Goal: Information Seeking & Learning: Learn about a topic

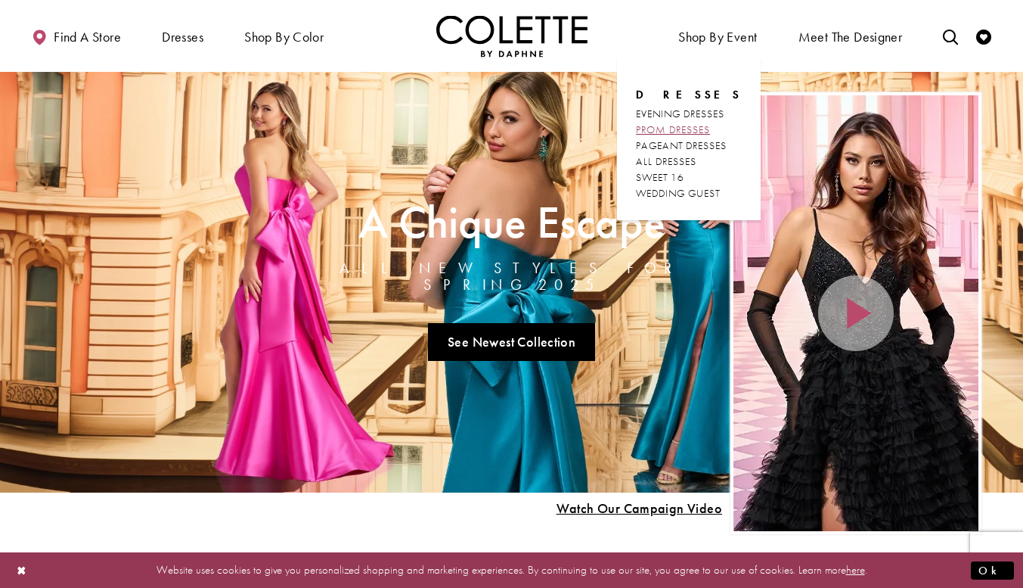
click at [706, 124] on span "PROM DRESSES" at bounding box center [673, 129] width 74 height 14
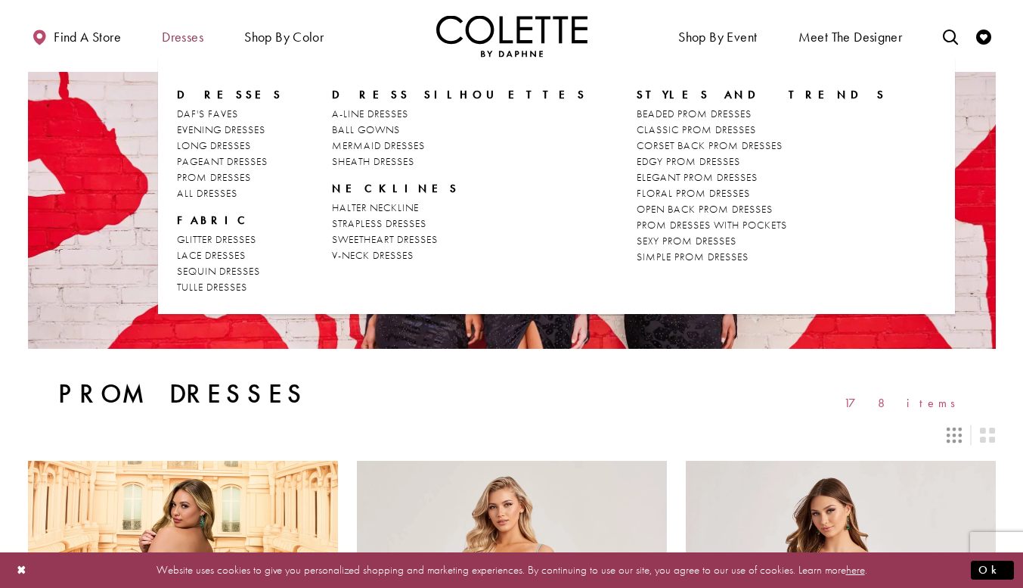
click at [188, 43] on span "Dresses" at bounding box center [183, 36] width 42 height 15
click at [365, 111] on span "A-LINE DRESSES" at bounding box center [370, 114] width 76 height 14
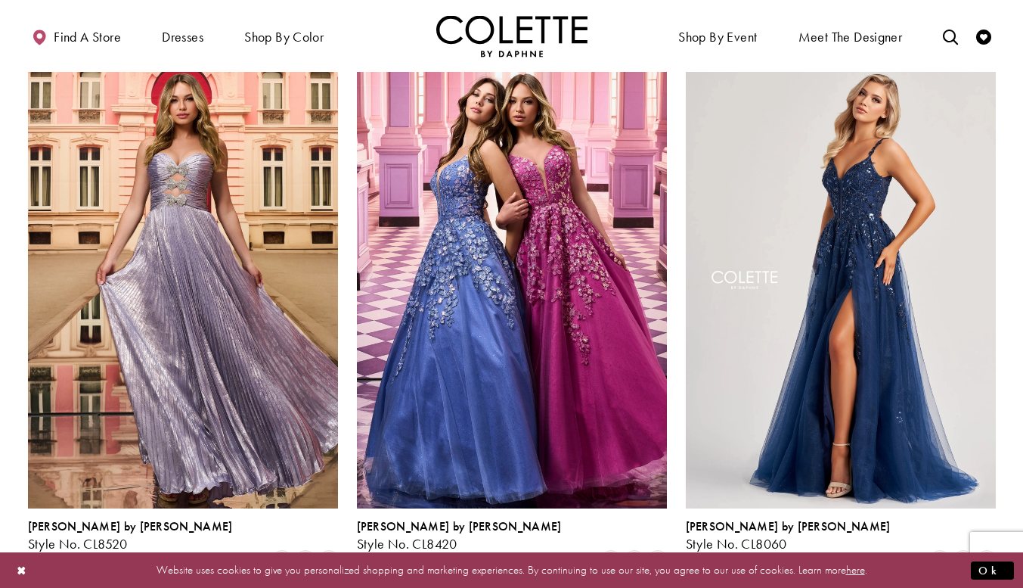
scroll to position [106, 0]
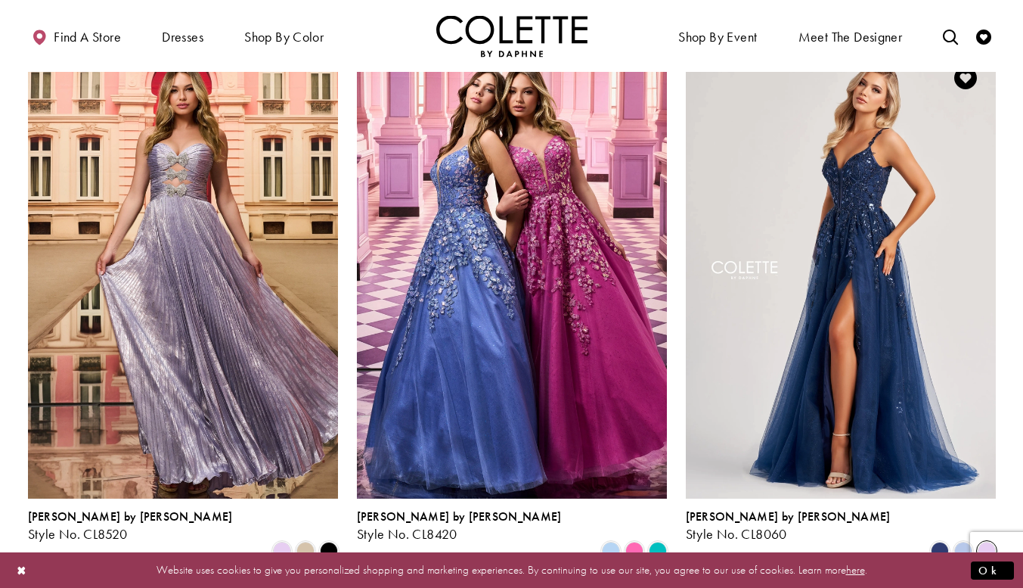
click at [987, 541] on span "Product List" at bounding box center [987, 550] width 18 height 18
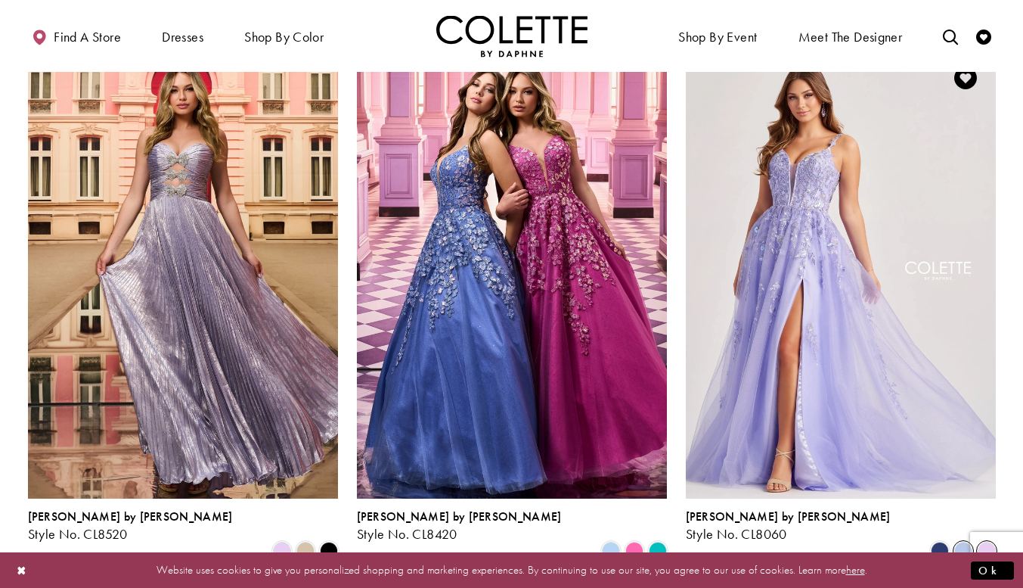
click at [961, 541] on span "Product List" at bounding box center [963, 550] width 18 height 18
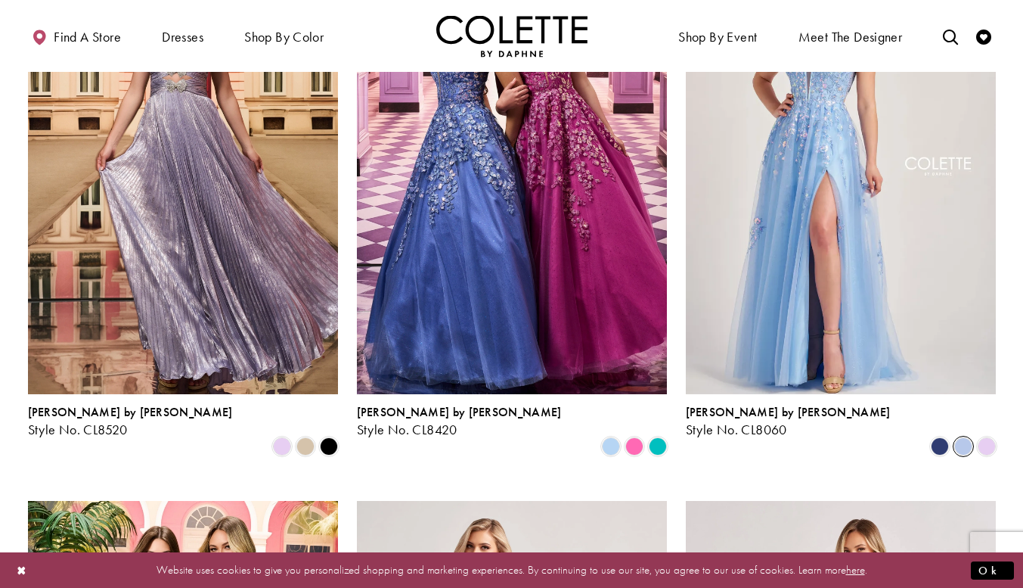
scroll to position [212, 0]
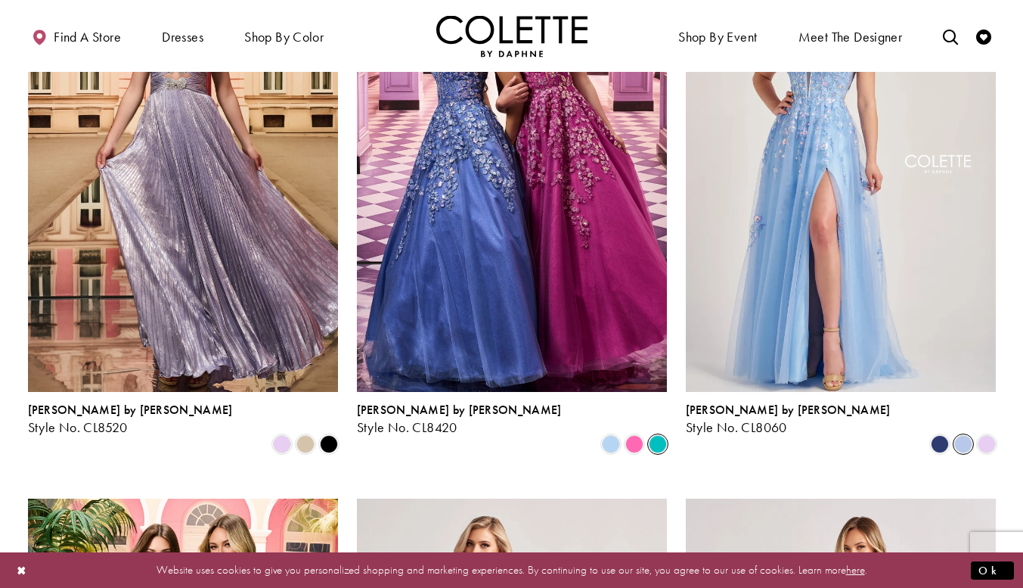
click at [659, 435] on span "Product List" at bounding box center [658, 444] width 18 height 18
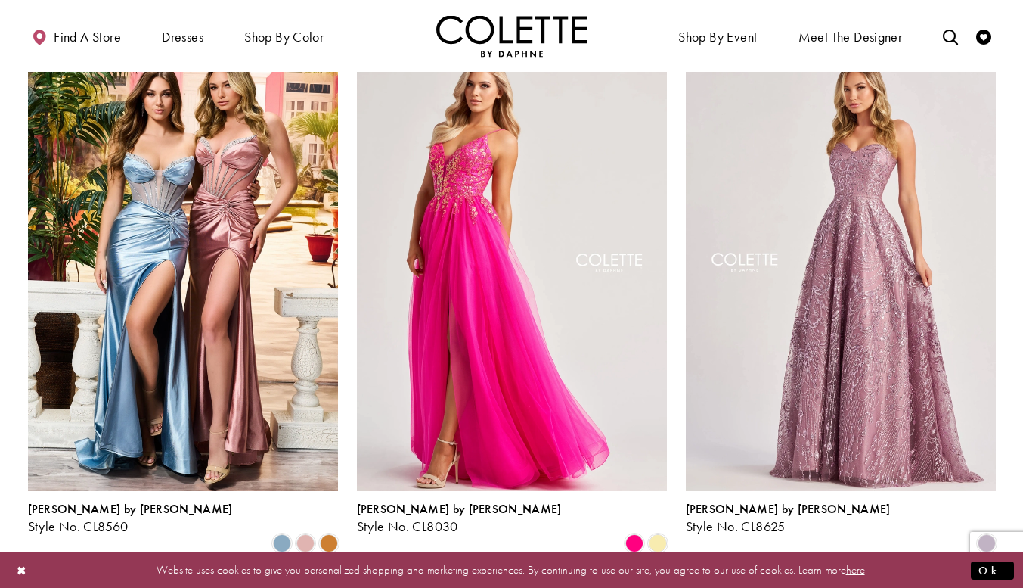
scroll to position [659, 0]
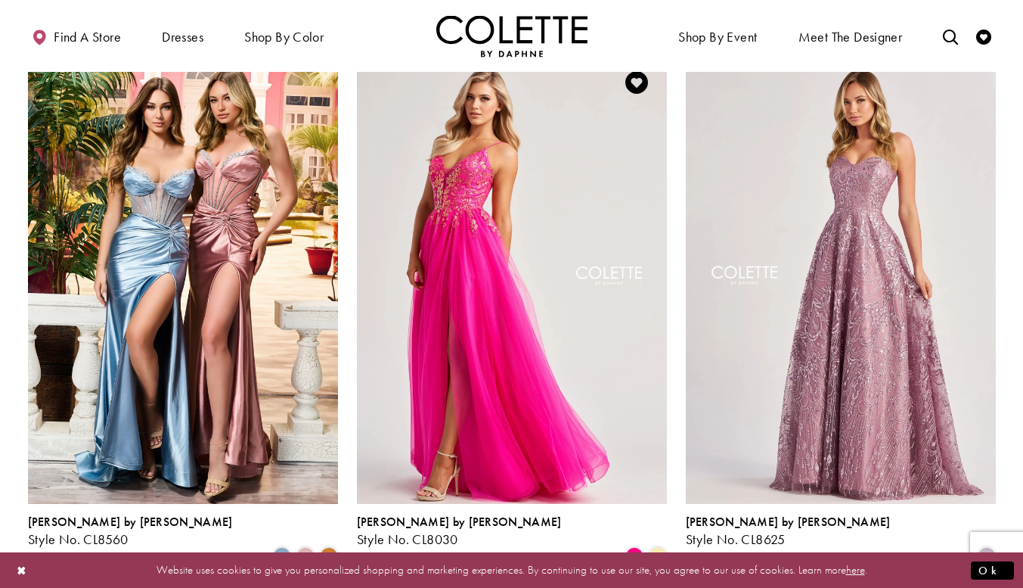
click at [668, 544] on div "Product List" at bounding box center [657, 555] width 23 height 23
click at [656, 547] on span "Product List" at bounding box center [658, 556] width 18 height 18
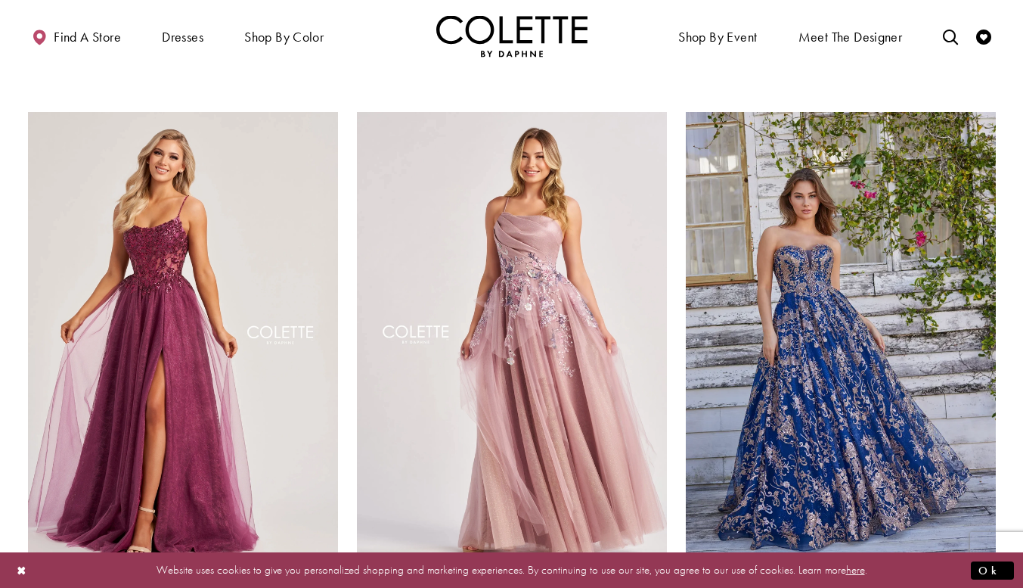
scroll to position [1759, 0]
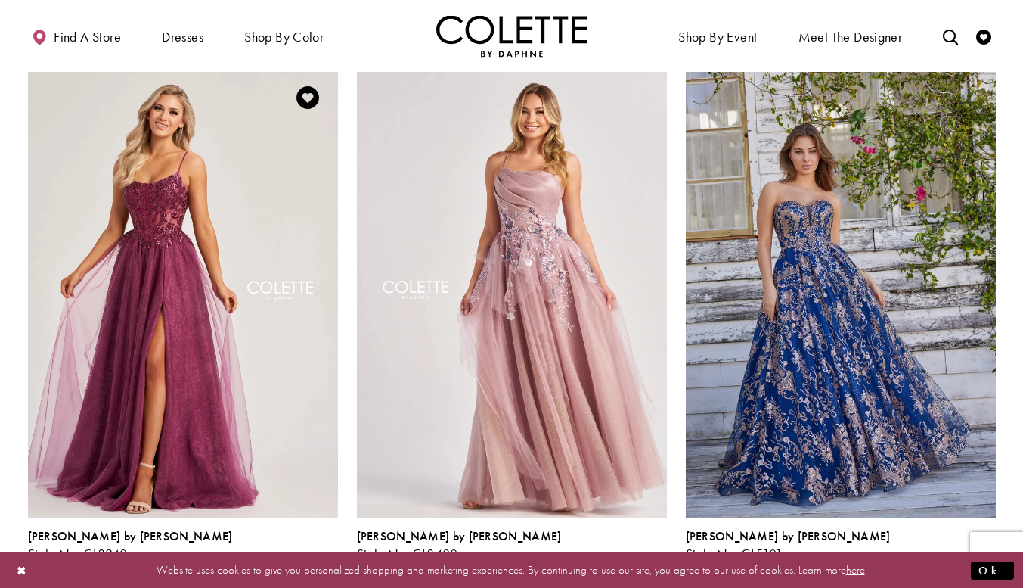
click at [330, 561] on span "Product List" at bounding box center [329, 570] width 18 height 18
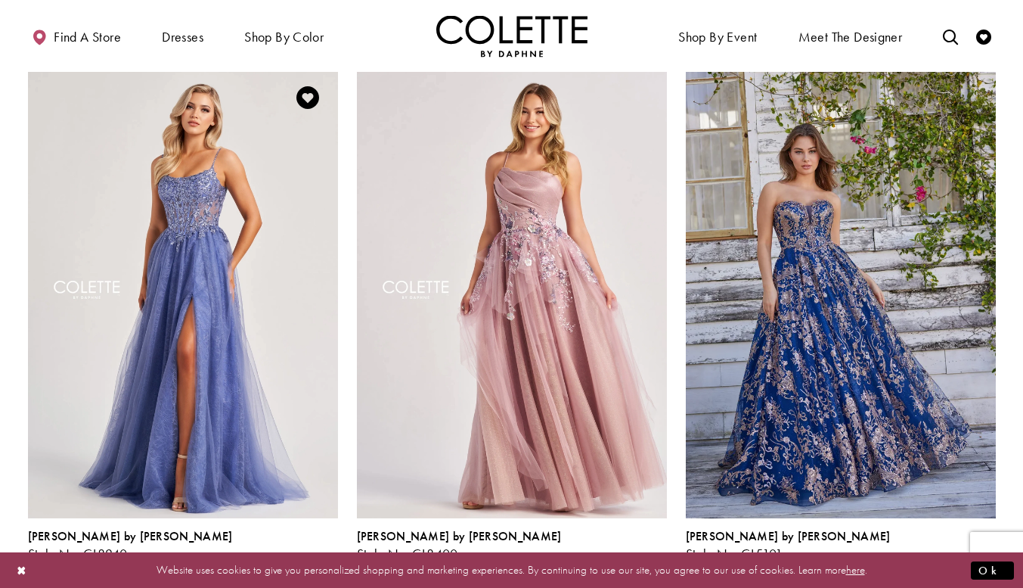
click at [305, 561] on span "Product List" at bounding box center [305, 570] width 18 height 18
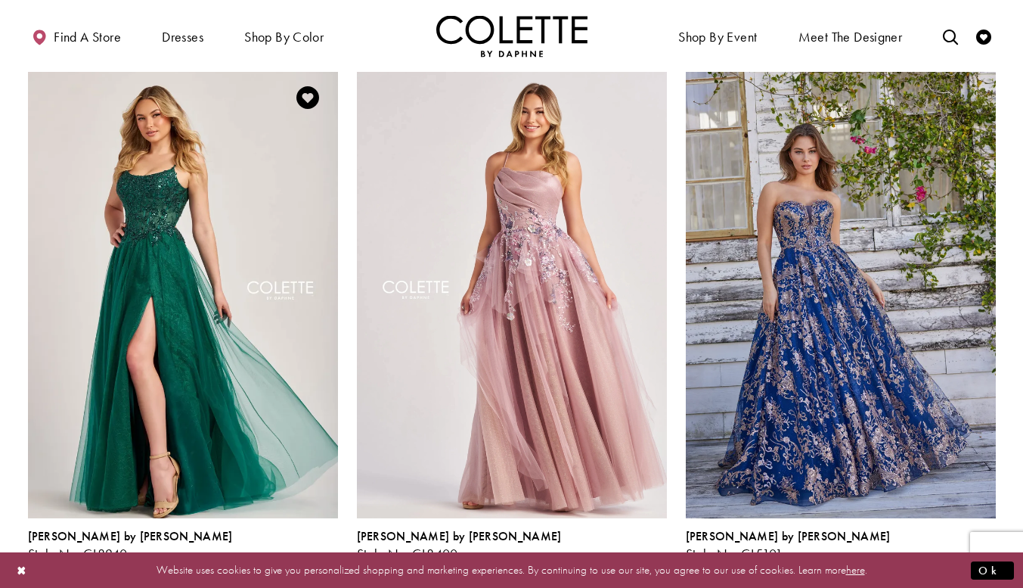
click at [277, 561] on span "Product List" at bounding box center [282, 570] width 18 height 18
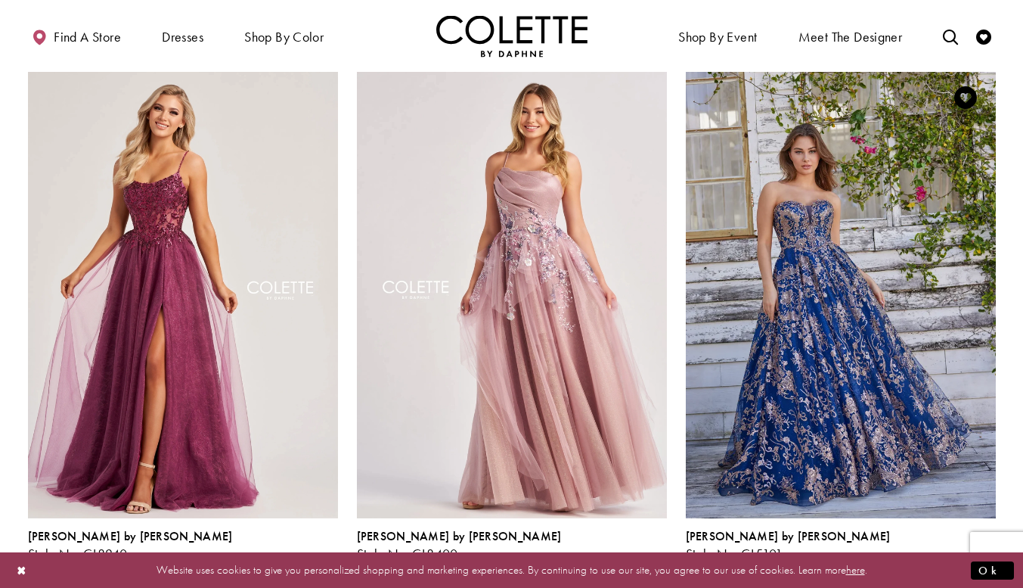
click at [936, 559] on polygon "Product List" at bounding box center [934, 570] width 12 height 23
click at [986, 559] on polygon "Product List" at bounding box center [981, 570] width 12 height 23
click at [894, 561] on span "Product List" at bounding box center [893, 570] width 18 height 18
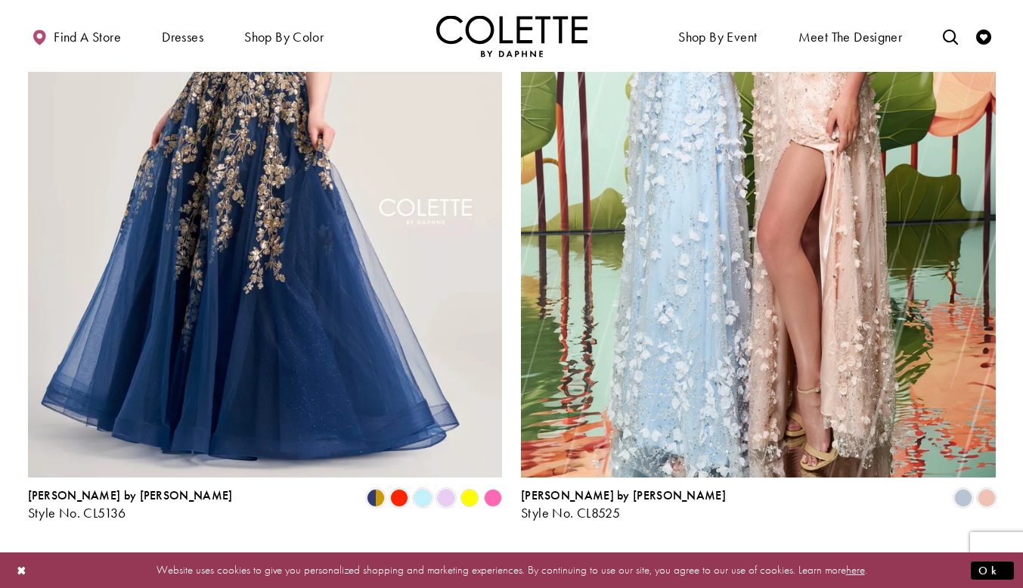
scroll to position [2612, 0]
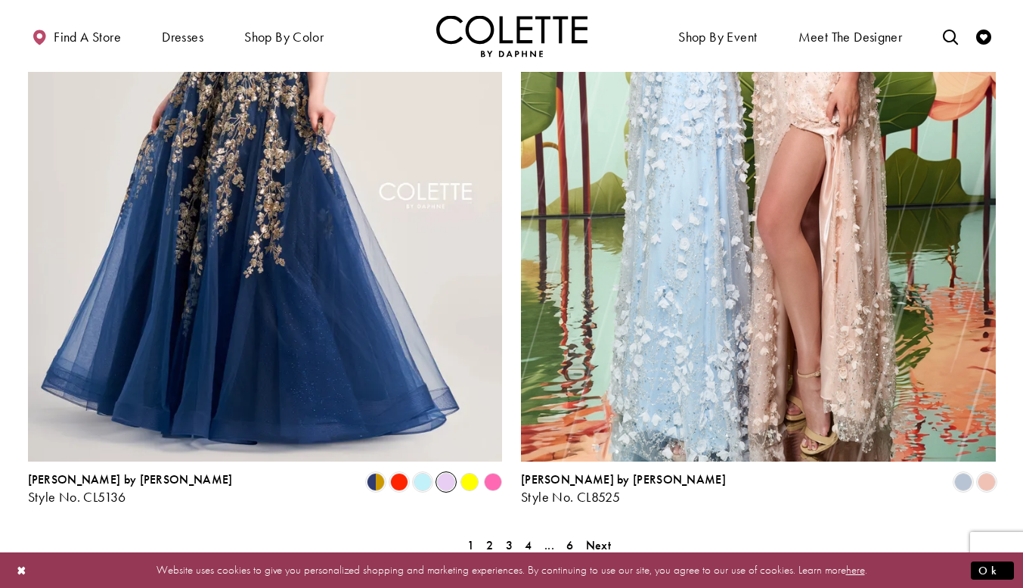
click at [447, 473] on span "Product List" at bounding box center [446, 482] width 18 height 18
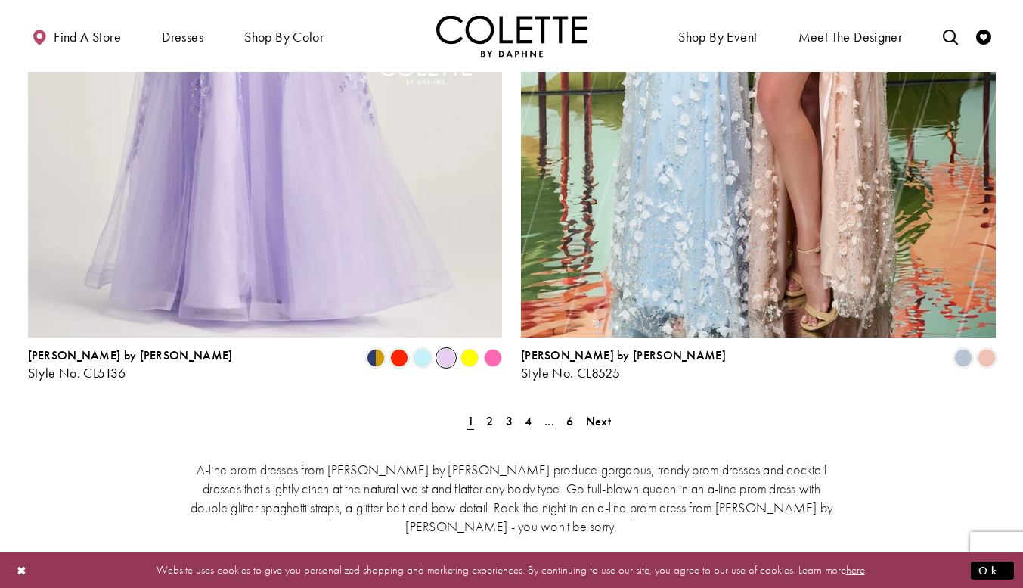
scroll to position [2773, 0]
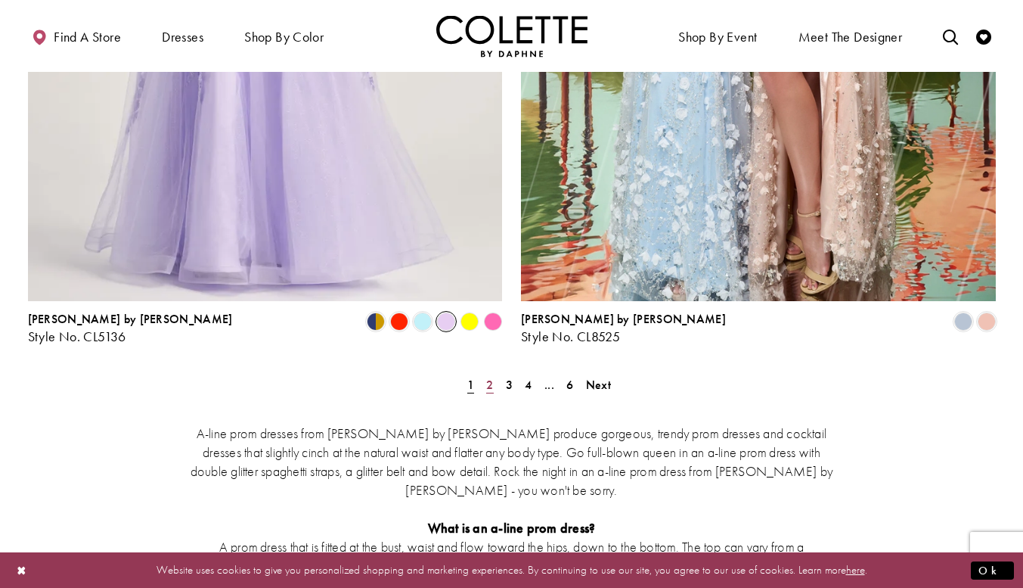
click at [491, 377] on span "2" at bounding box center [489, 385] width 7 height 16
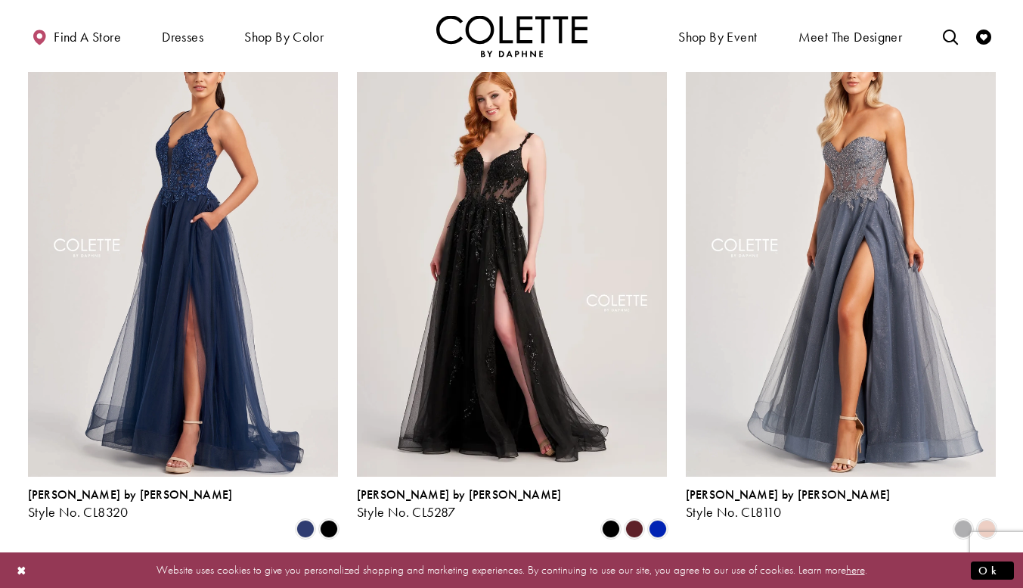
scroll to position [696, 0]
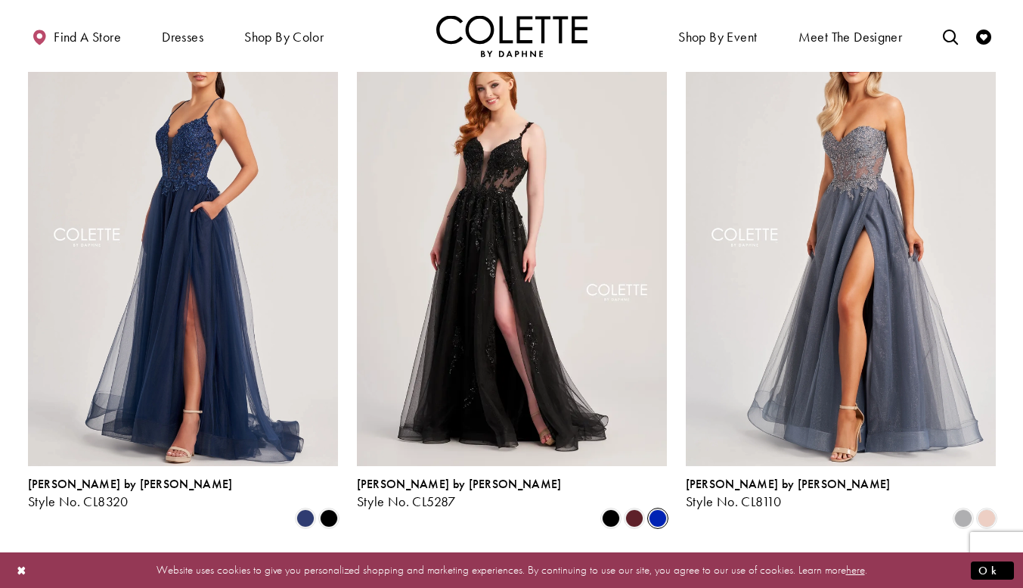
click at [653, 509] on span "Product List" at bounding box center [658, 518] width 18 height 18
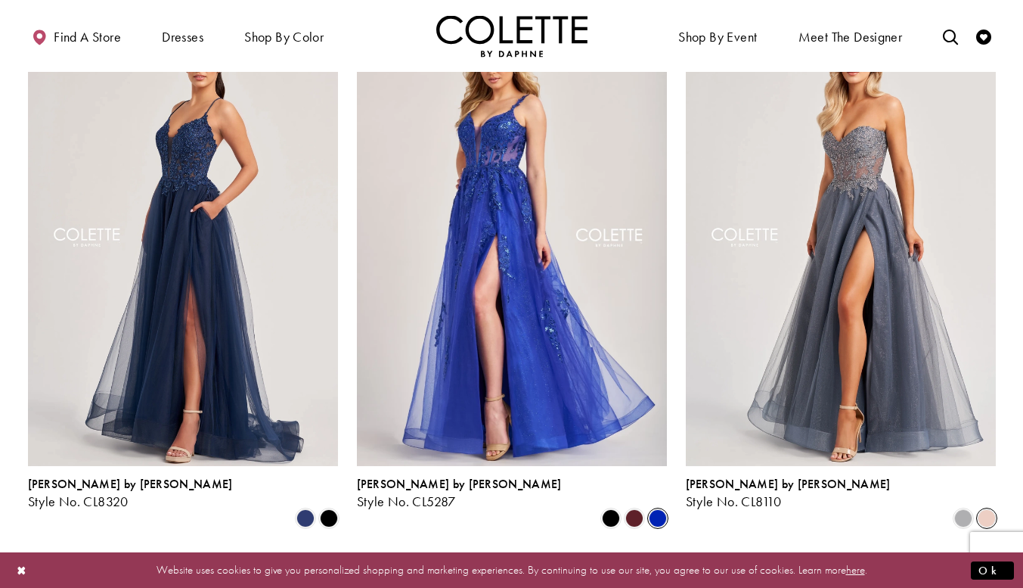
click at [986, 509] on span "Product List" at bounding box center [987, 518] width 18 height 18
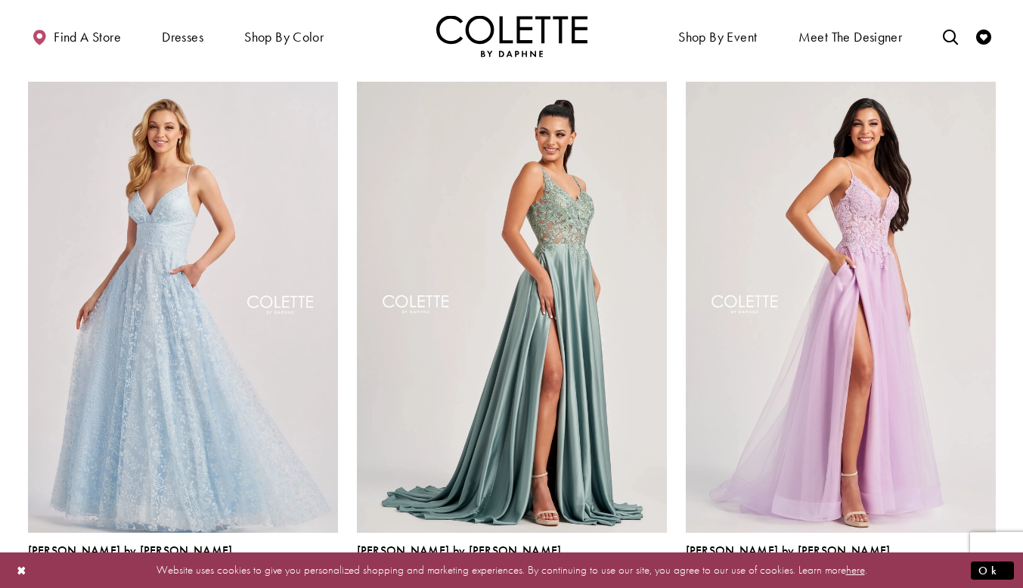
scroll to position [1775, 0]
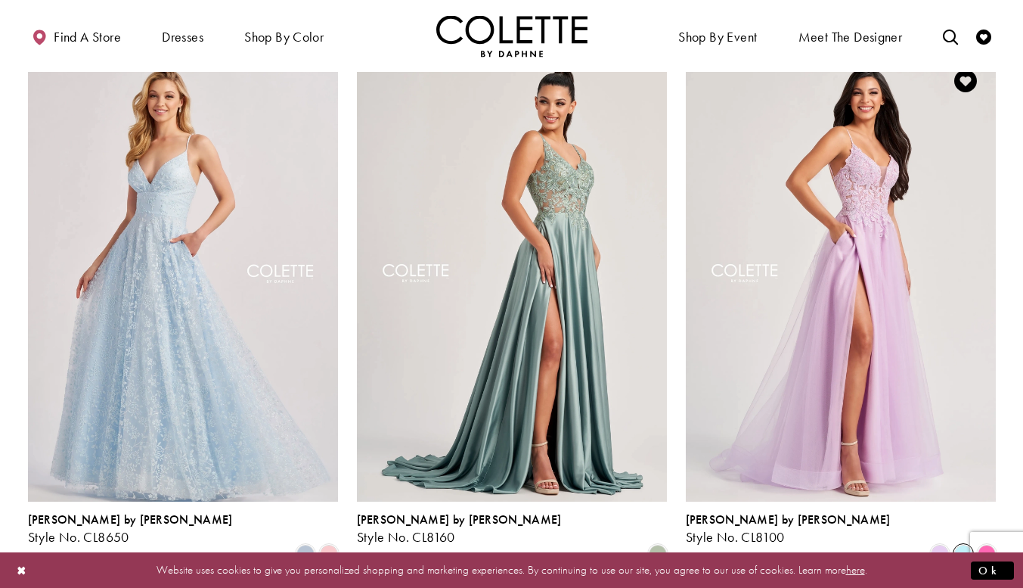
click at [963, 544] on span "Product List" at bounding box center [963, 553] width 18 height 18
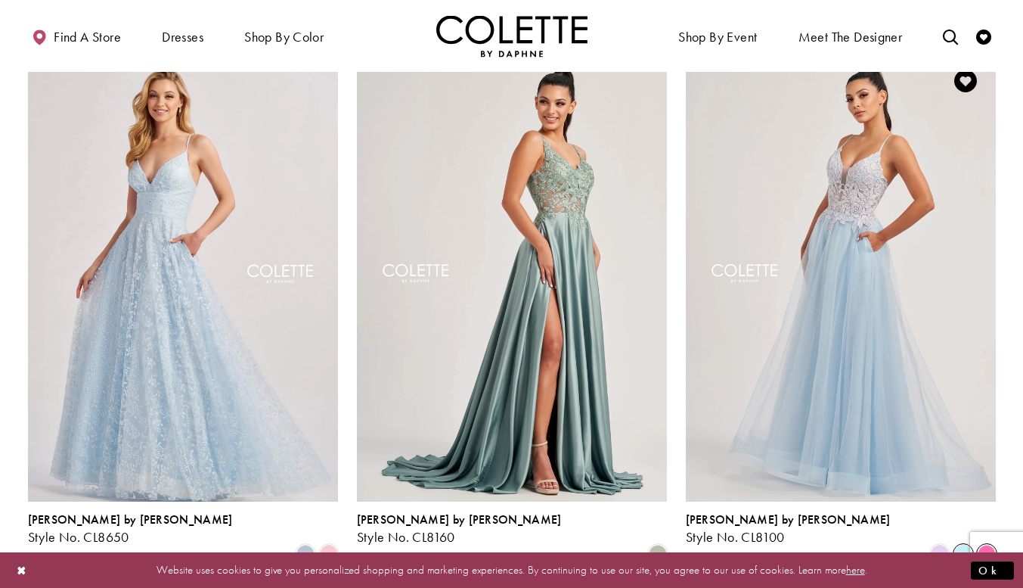
click at [980, 544] on span "Product List" at bounding box center [987, 553] width 18 height 18
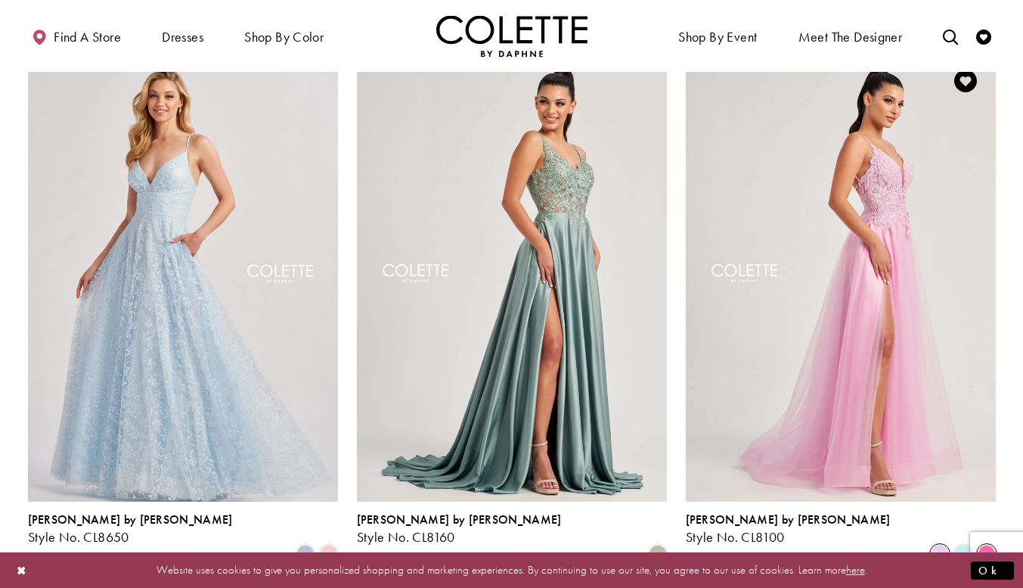
click at [939, 544] on span "Product List" at bounding box center [940, 553] width 18 height 18
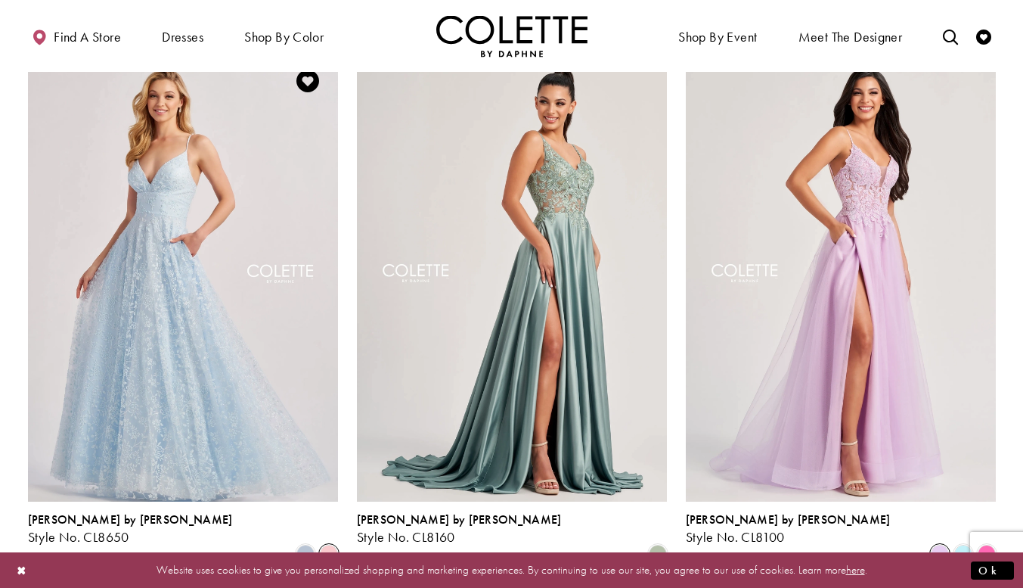
click at [335, 544] on span "Product List" at bounding box center [329, 553] width 18 height 18
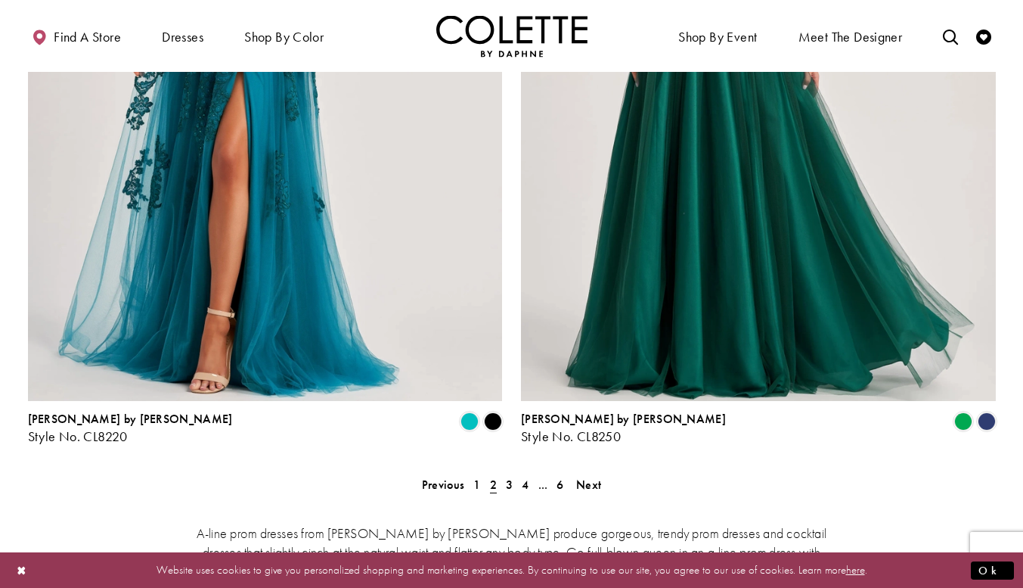
scroll to position [2758, 0]
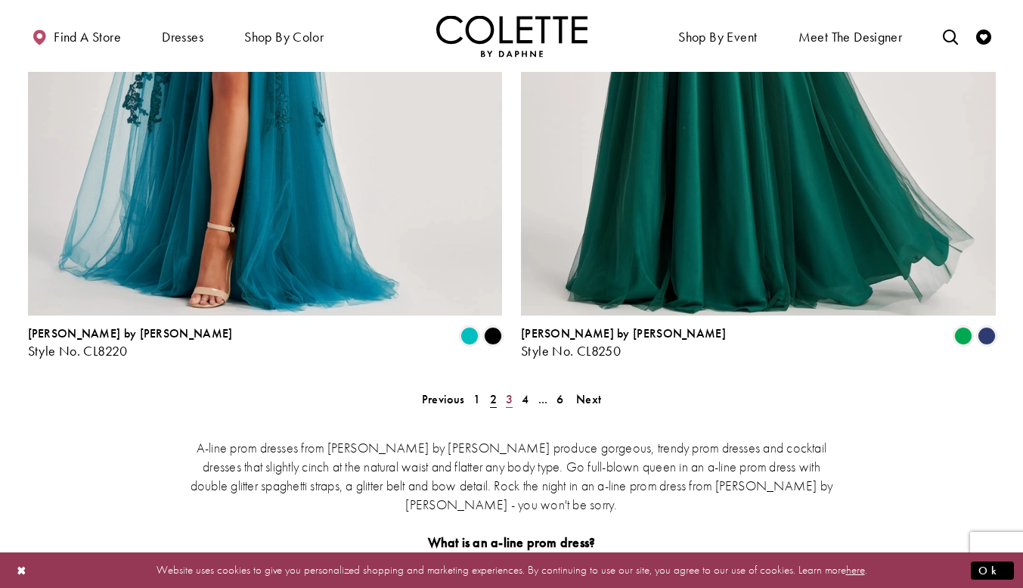
click at [505, 388] on link "3" at bounding box center [509, 399] width 16 height 22
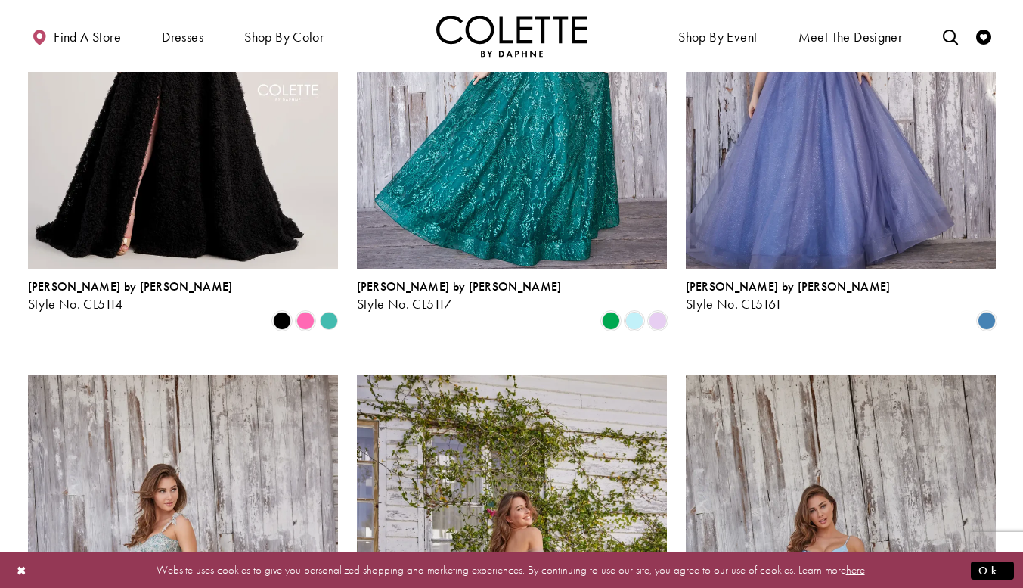
scroll to position [1765, 0]
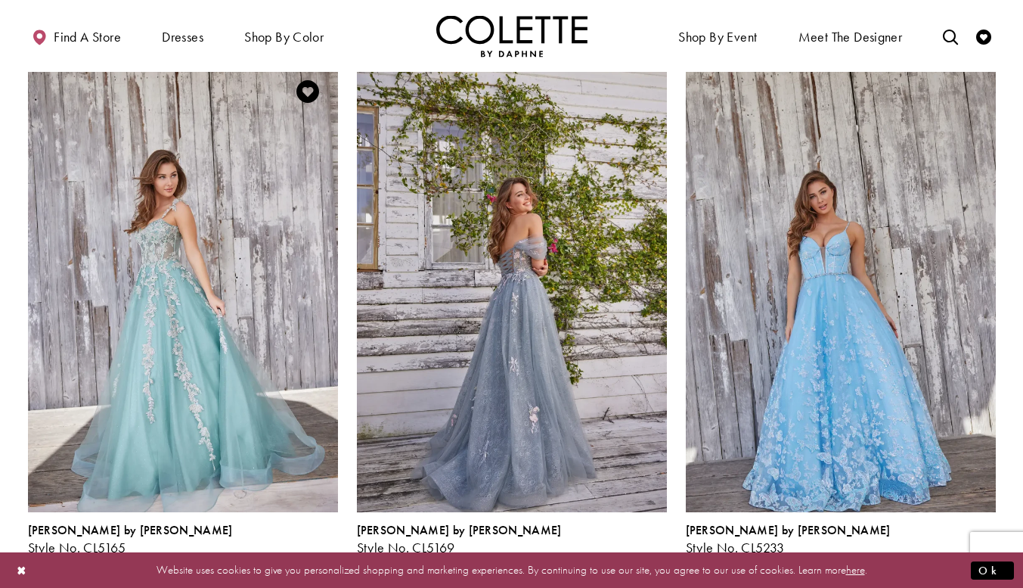
click at [278, 555] on span "Product List" at bounding box center [282, 564] width 18 height 18
click at [328, 555] on span "Product List" at bounding box center [329, 564] width 18 height 18
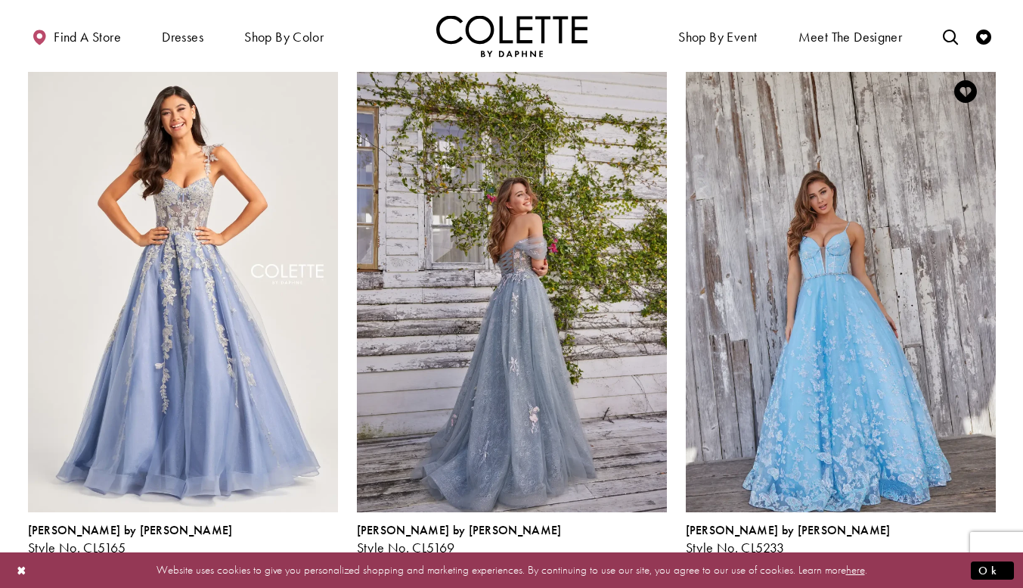
click at [992, 555] on span "Product List" at bounding box center [987, 564] width 18 height 18
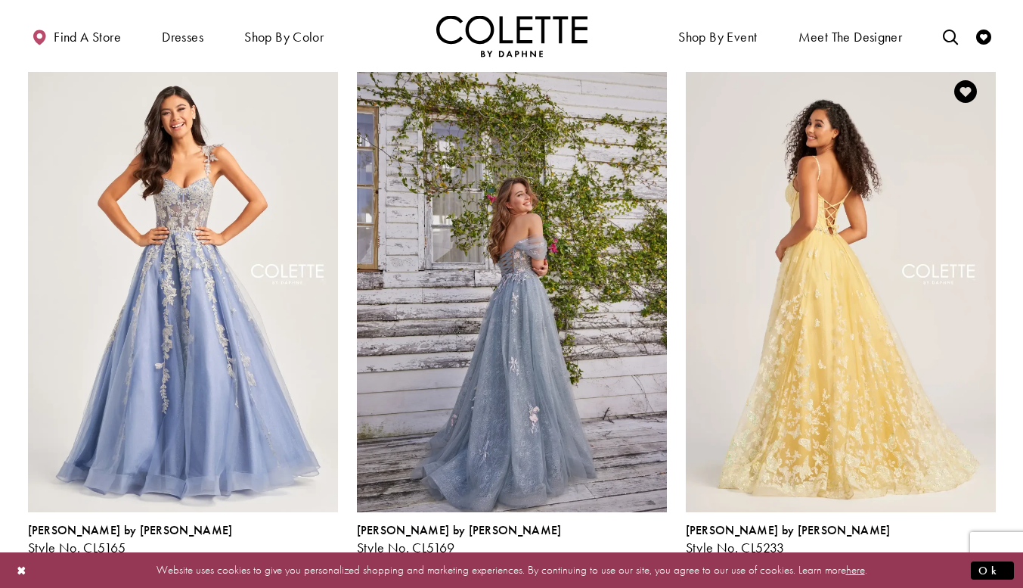
click at [962, 555] on span "Product List" at bounding box center [963, 564] width 18 height 18
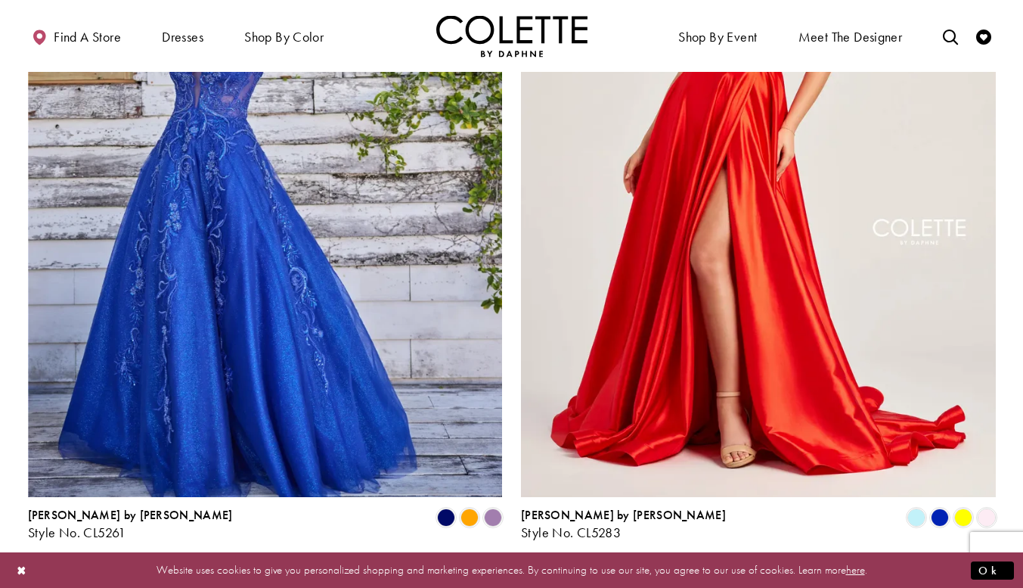
scroll to position [2584, 0]
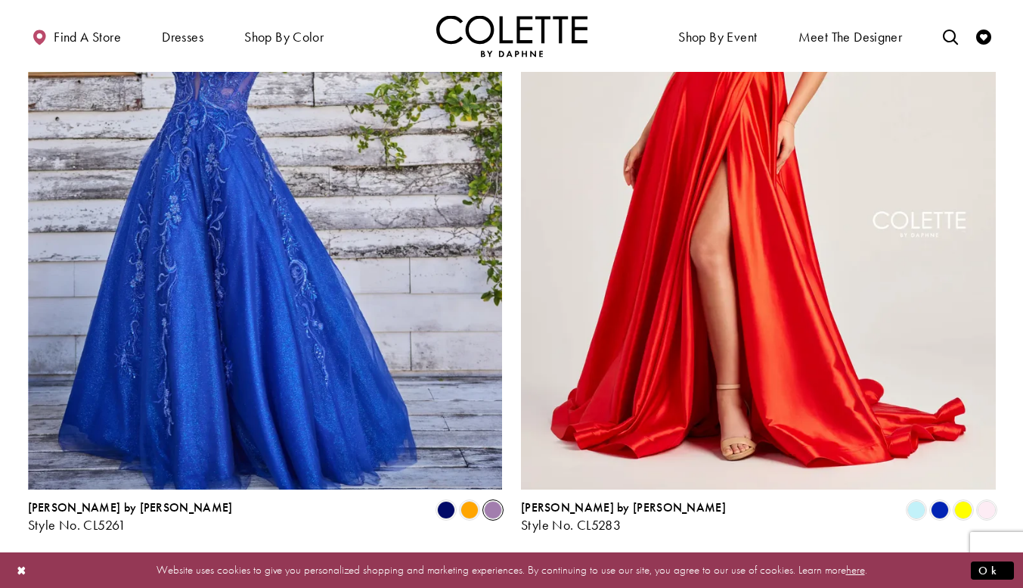
click at [497, 501] on span "Product List" at bounding box center [493, 510] width 18 height 18
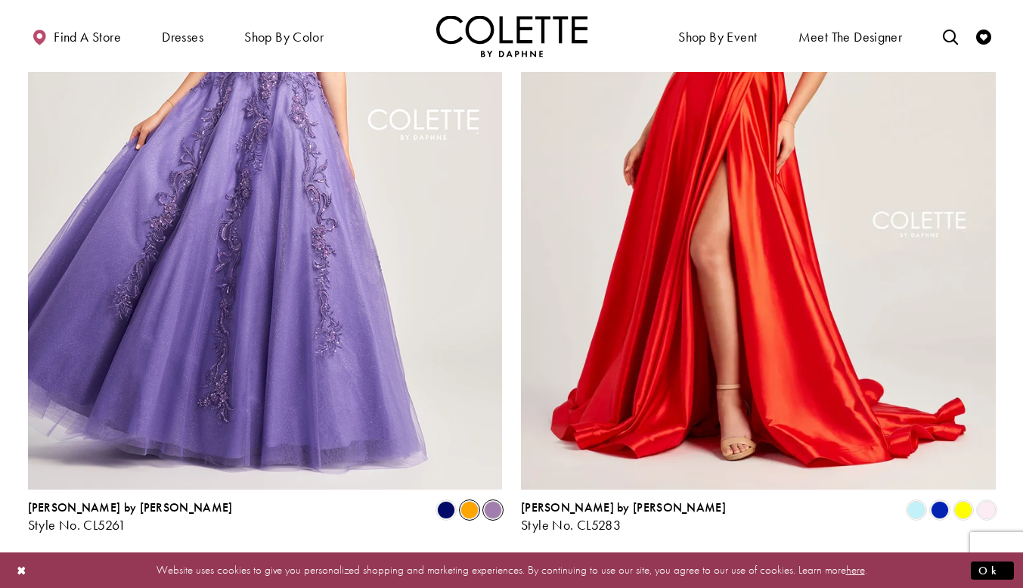
click at [470, 501] on span "Product List" at bounding box center [469, 510] width 18 height 18
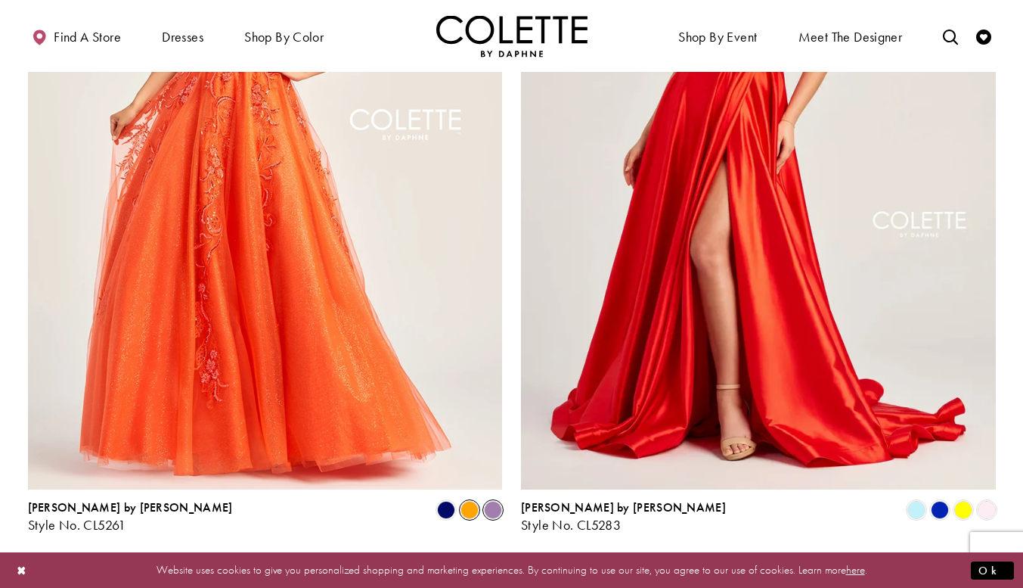
click at [492, 501] on span "Product List" at bounding box center [493, 510] width 18 height 18
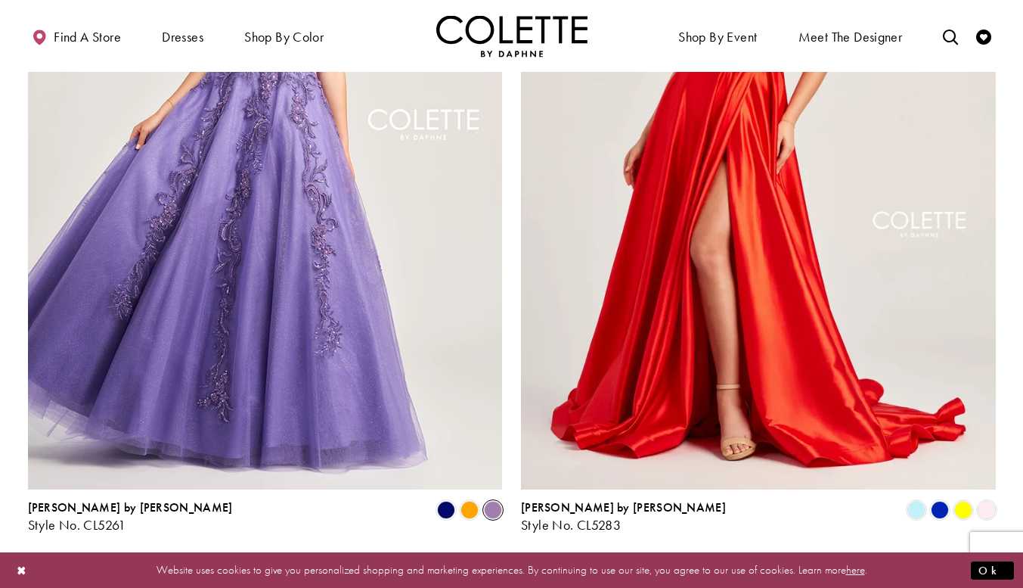
click at [525, 565] on span "4" at bounding box center [525, 573] width 7 height 16
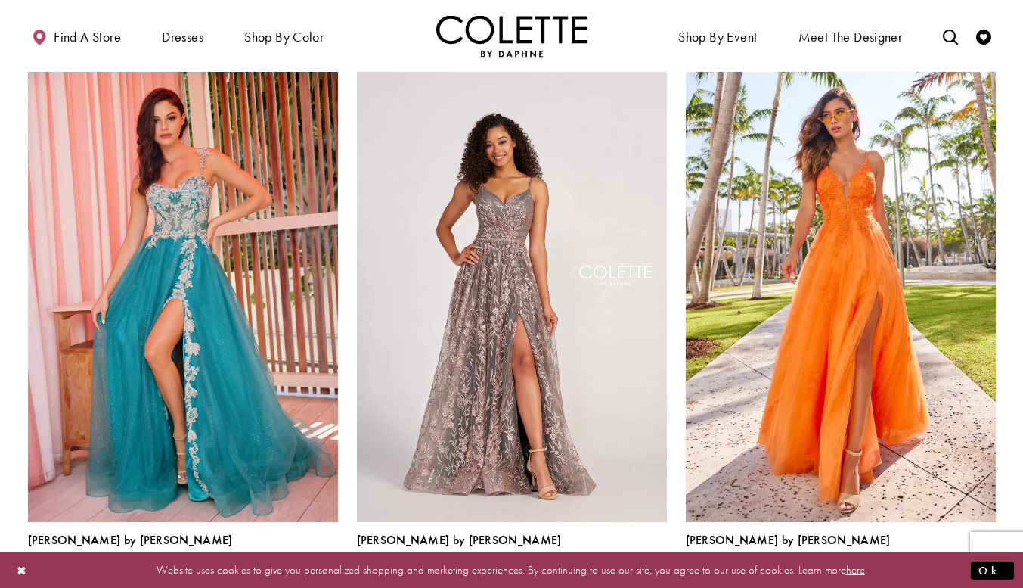
scroll to position [1760, 0]
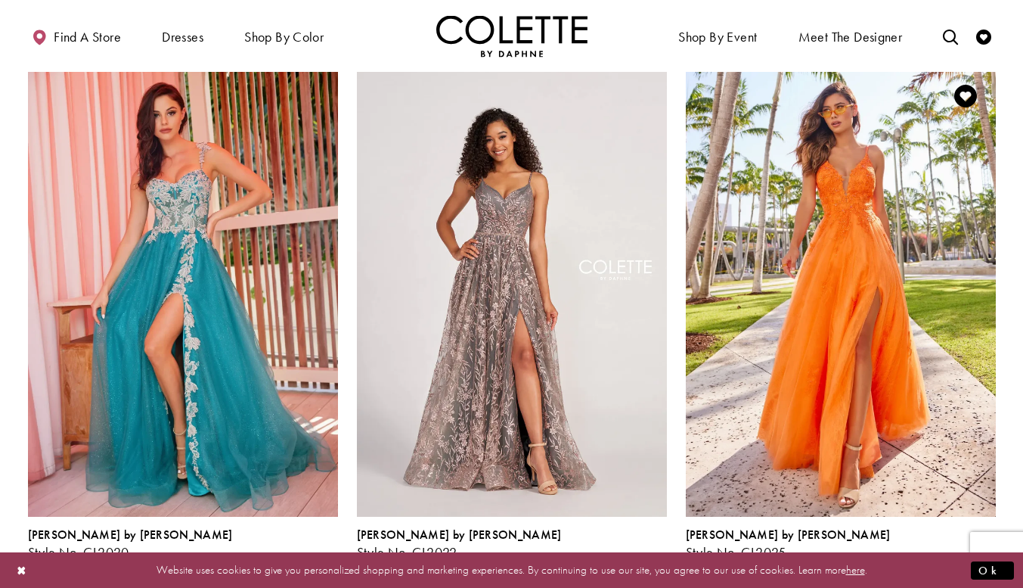
click at [895, 560] on span "Product List" at bounding box center [893, 569] width 18 height 18
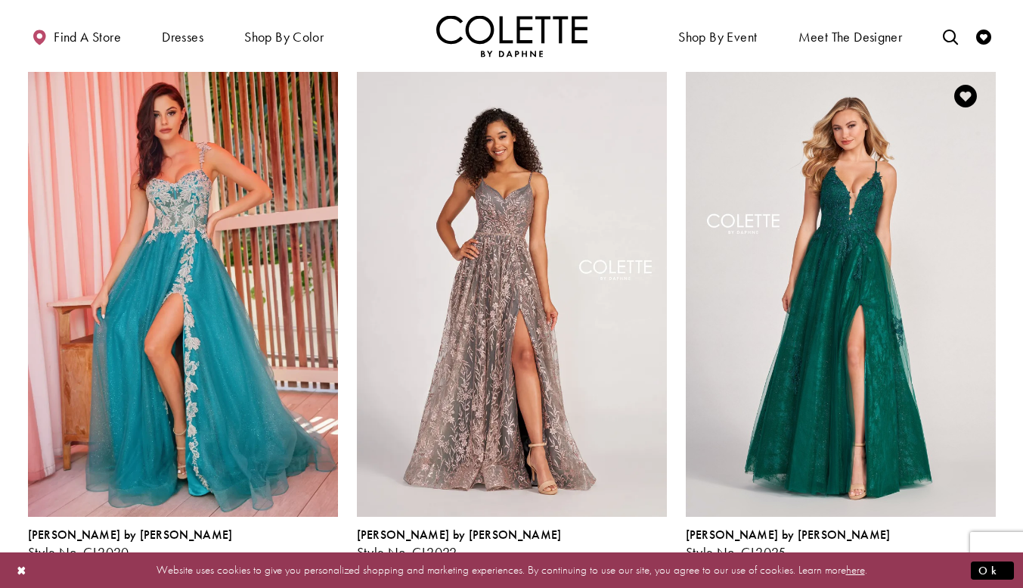
click at [939, 560] on span "Product List" at bounding box center [940, 569] width 18 height 18
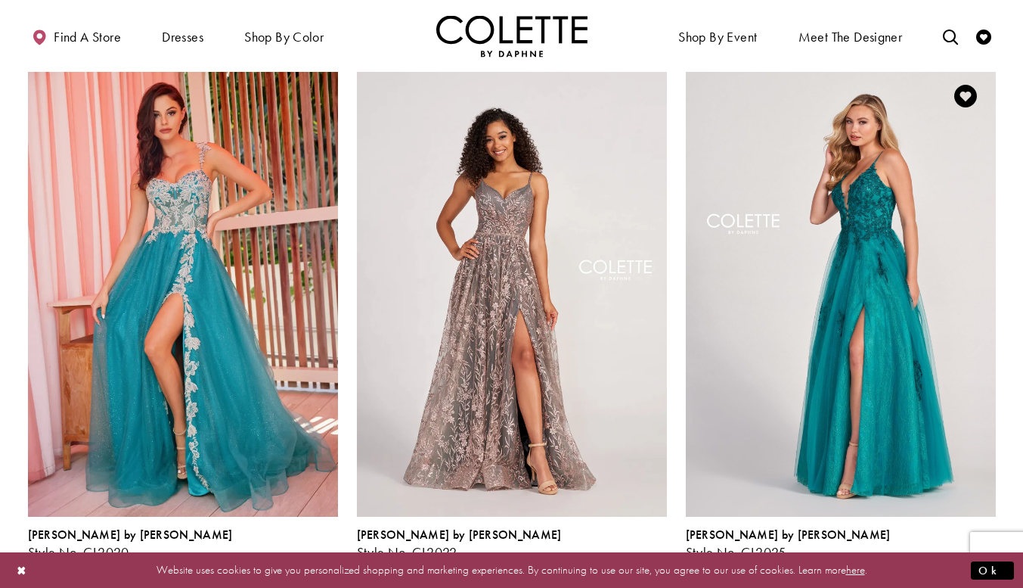
click at [914, 560] on span "Product List" at bounding box center [916, 569] width 18 height 18
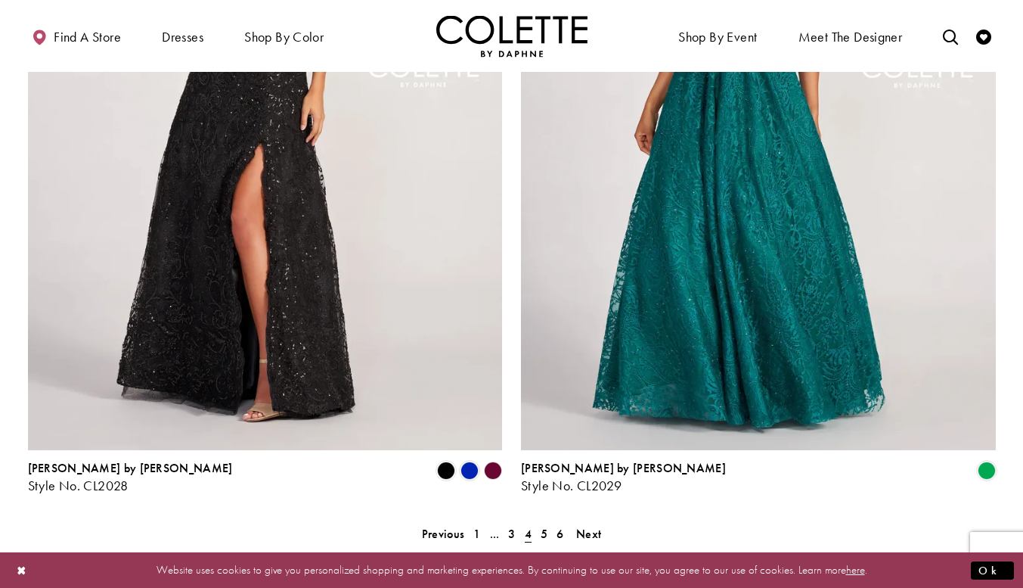
scroll to position [2629, 0]
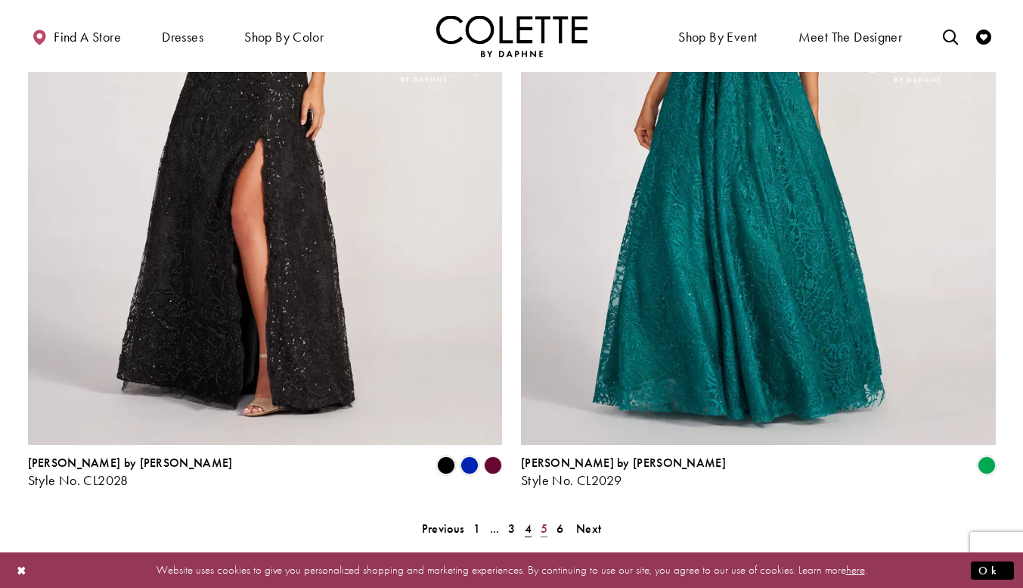
click at [547, 520] on span "5" at bounding box center [544, 528] width 7 height 16
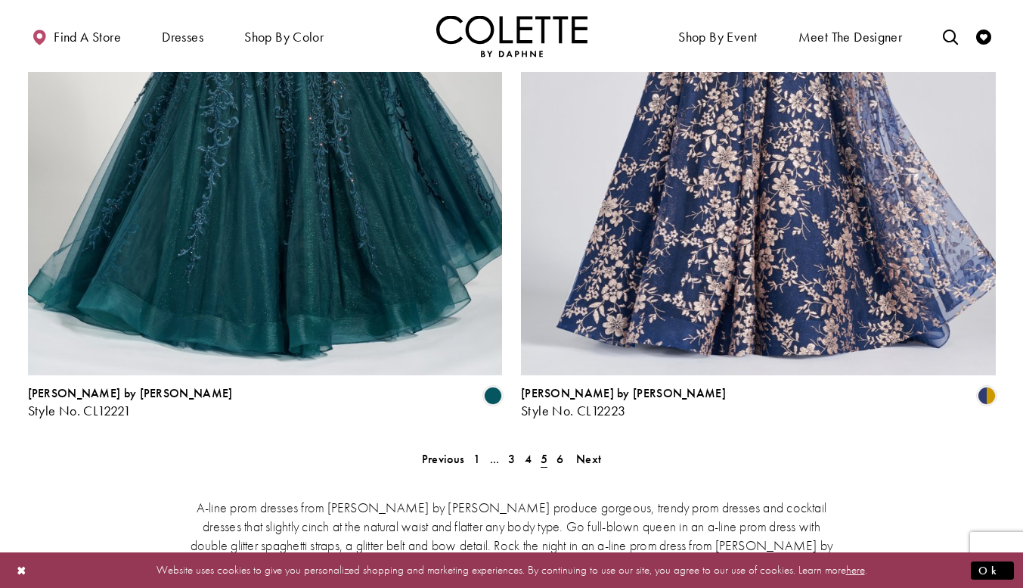
scroll to position [2733, 0]
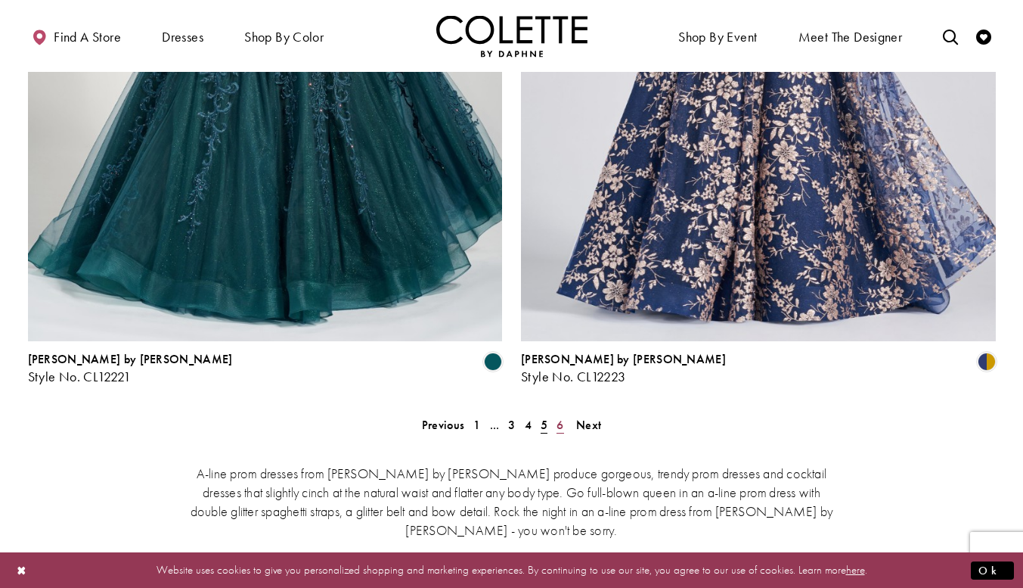
click at [559, 417] on span "6" at bounding box center [559, 425] width 7 height 16
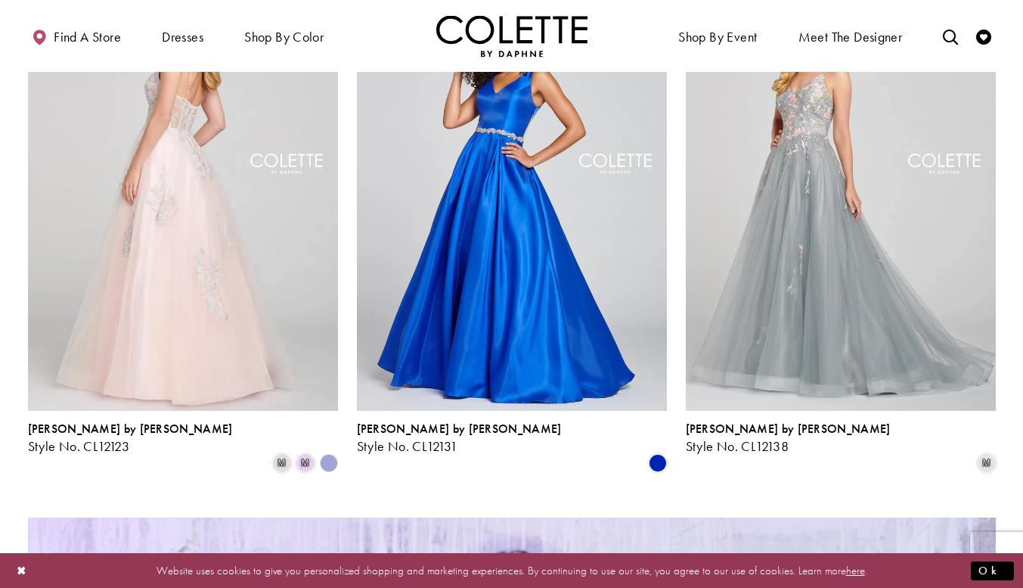
scroll to position [739, 0]
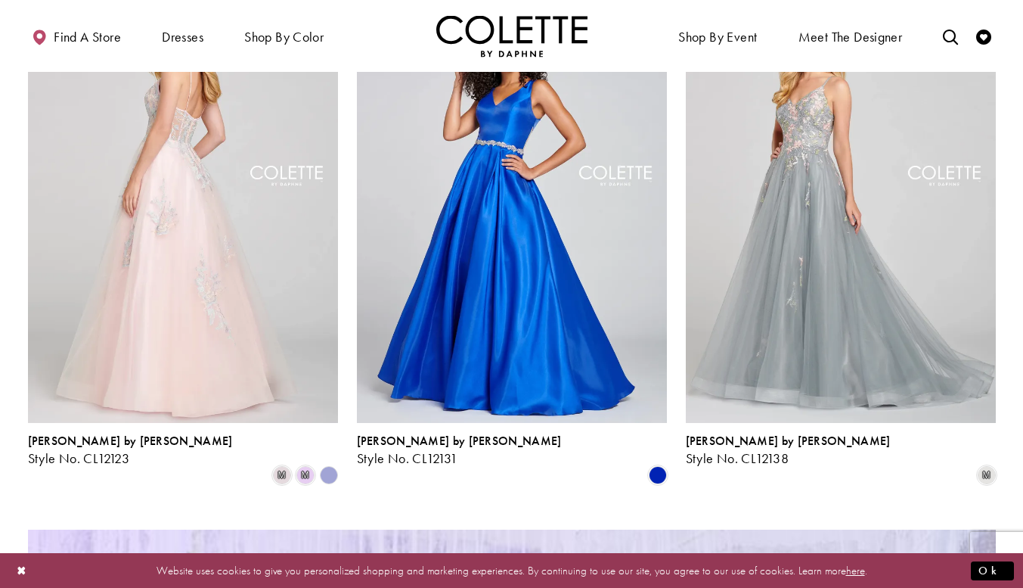
click at [324, 463] on polygon "Product List" at bounding box center [328, 474] width 23 height 23
click at [303, 466] on span "m" at bounding box center [305, 475] width 18 height 18
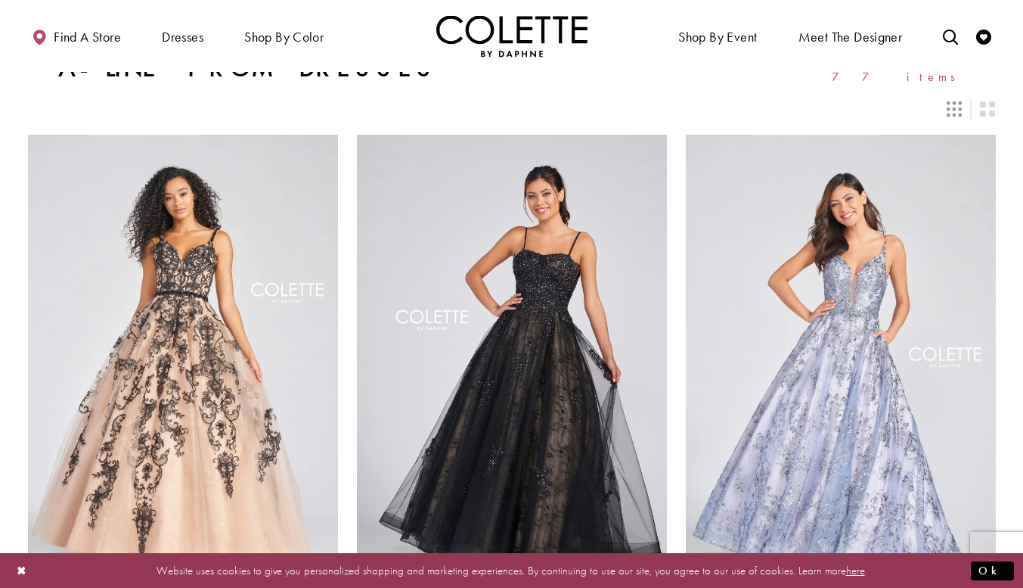
scroll to position [0, 0]
